Goal: Consume media (video, audio)

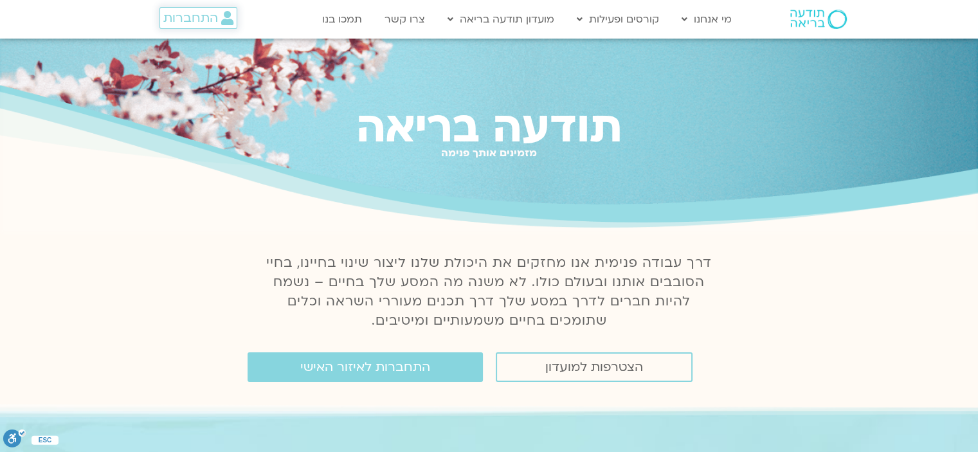
click at [217, 12] on span "התחברות" at bounding box center [190, 18] width 55 height 14
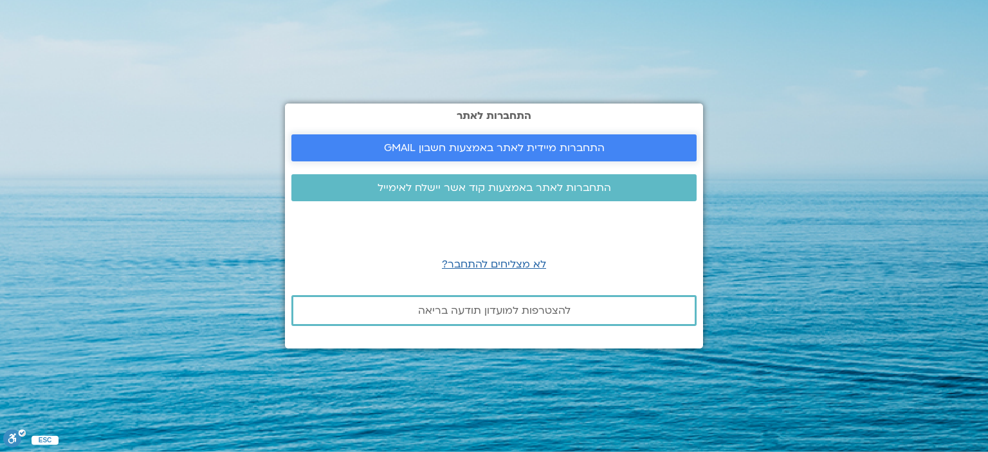
click at [556, 140] on link "התחברות מיידית לאתר באמצעות חשבון GMAIL" at bounding box center [493, 147] width 405 height 27
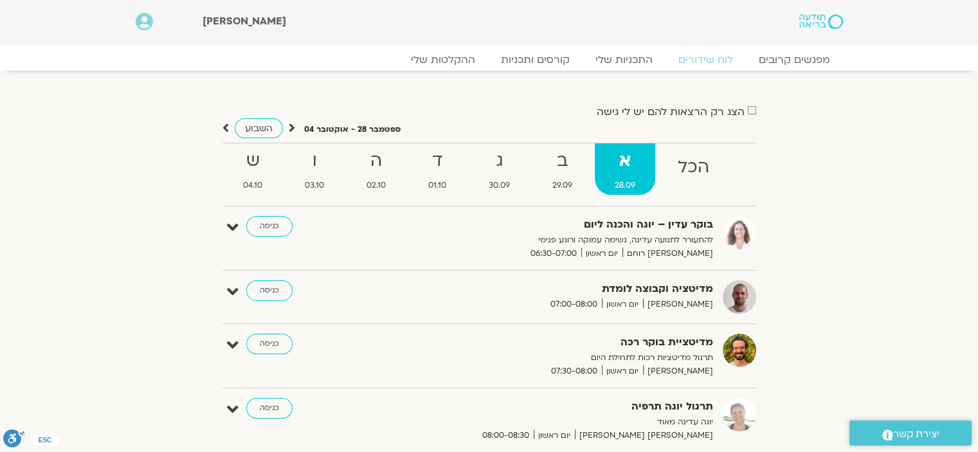
click at [741, 343] on img at bounding box center [739, 350] width 33 height 33
click at [460, 60] on link "ההקלטות שלי" at bounding box center [443, 59] width 108 height 15
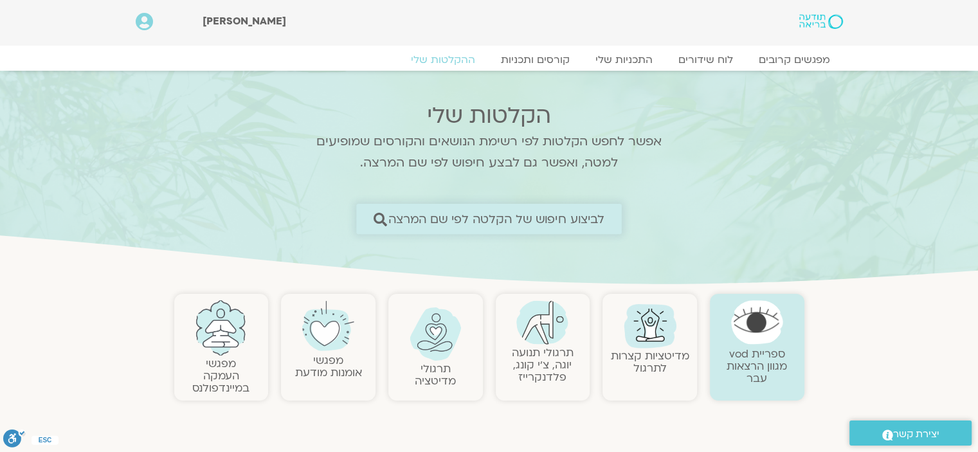
click at [530, 228] on link "לביצוע חיפוש של הקלטה לפי שם המרצה" at bounding box center [489, 219] width 266 height 30
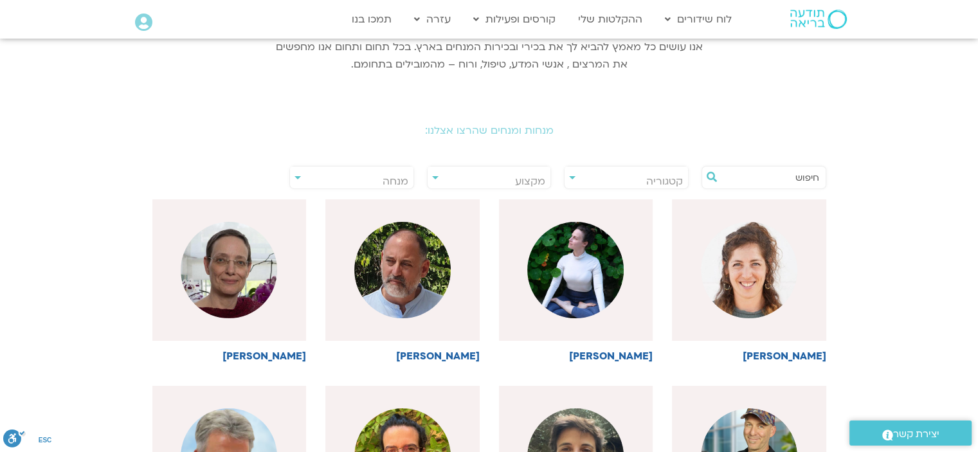
scroll to position [335, 0]
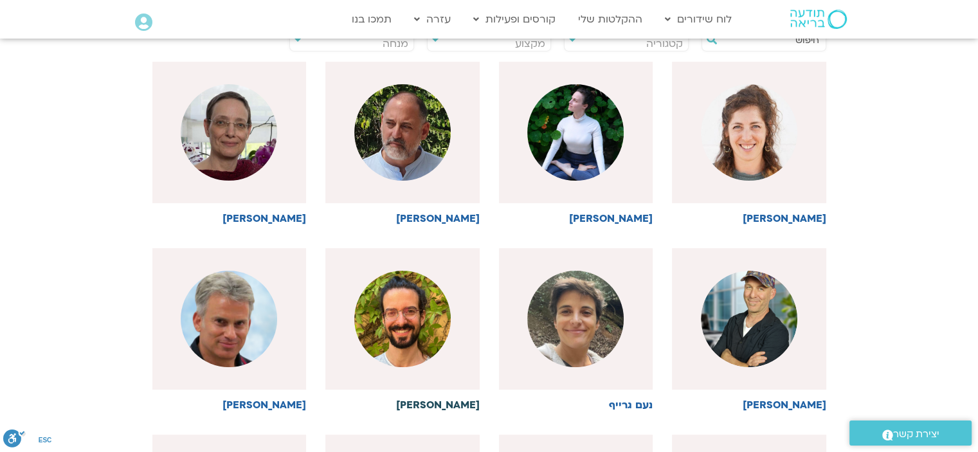
click at [429, 324] on img at bounding box center [402, 319] width 96 height 96
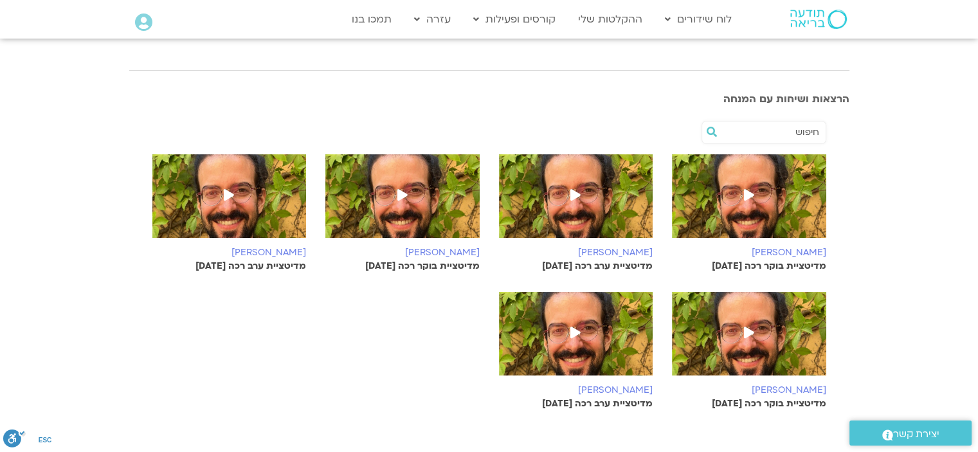
click at [747, 193] on icon at bounding box center [749, 195] width 10 height 12
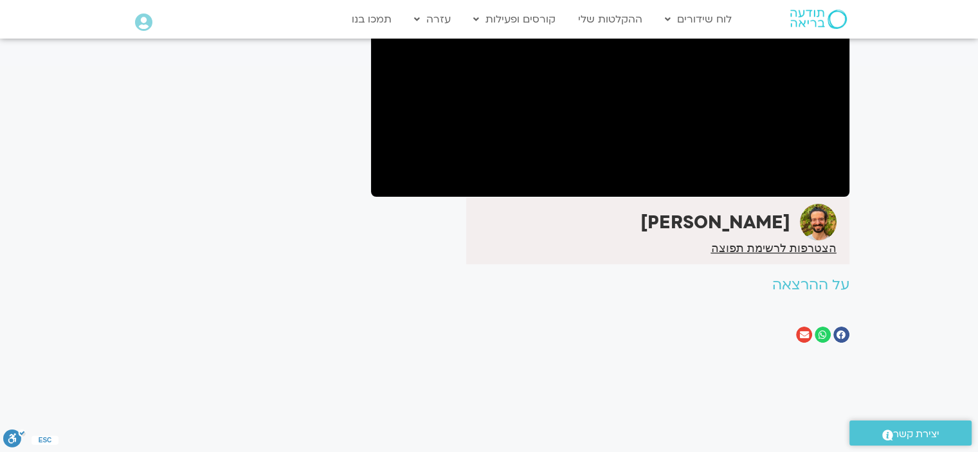
scroll to position [208, 0]
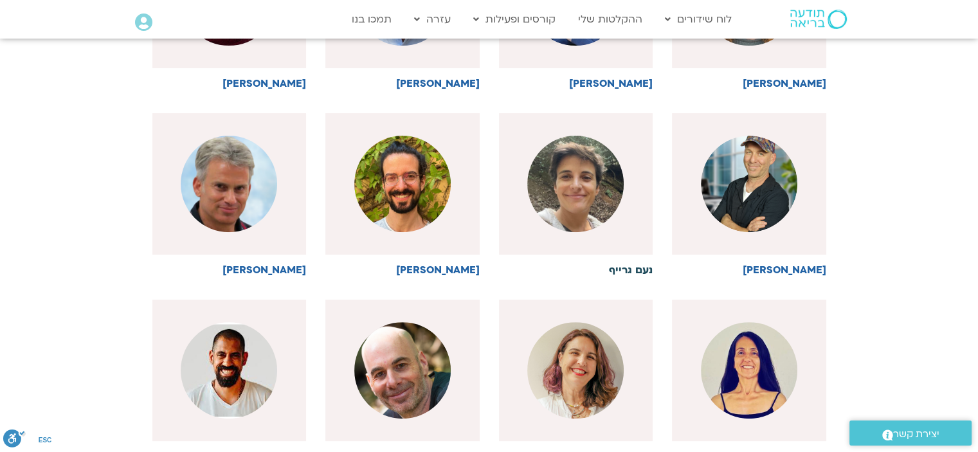
click at [634, 264] on h6 "נעם גרייף" at bounding box center [576, 270] width 154 height 12
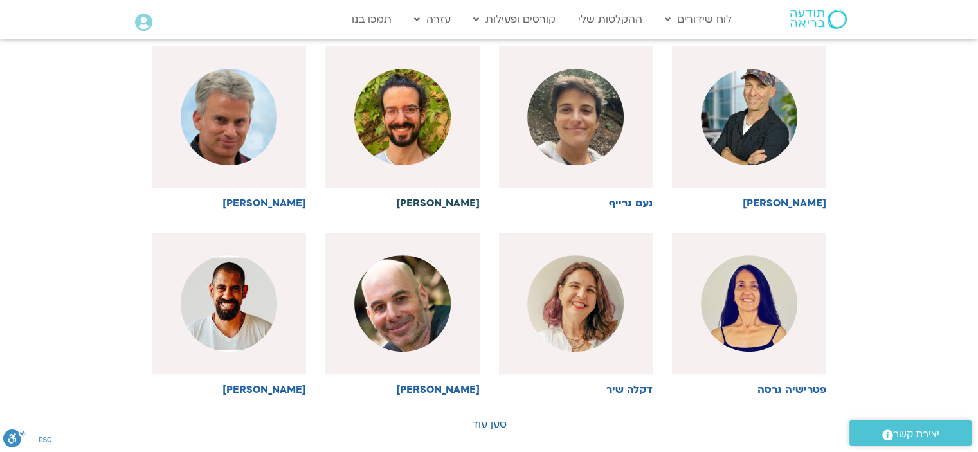
scroll to position [470, 0]
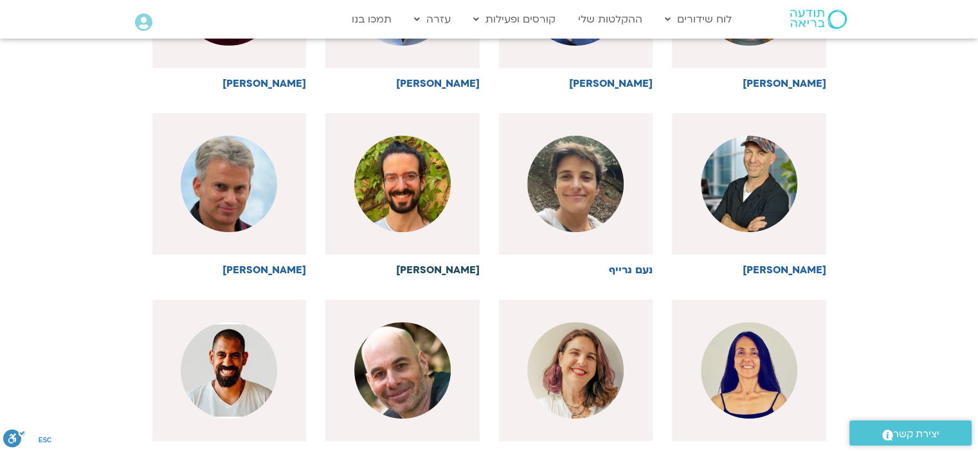
click at [464, 271] on h6 "[PERSON_NAME]" at bounding box center [403, 270] width 154 height 12
